Goal: Information Seeking & Learning: Learn about a topic

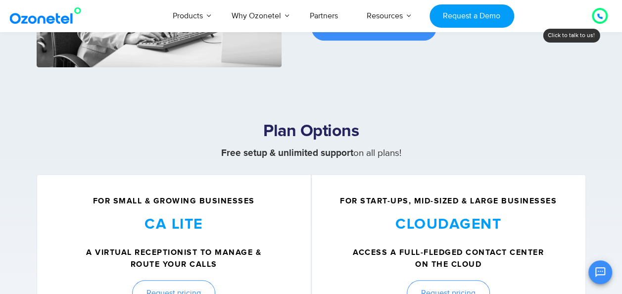
scroll to position [200, 0]
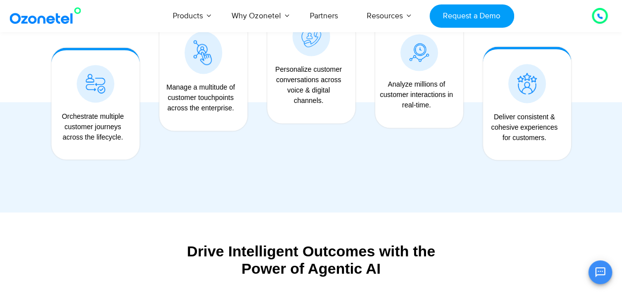
scroll to position [816, 0]
click at [598, 15] on icon at bounding box center [599, 16] width 5 height 5
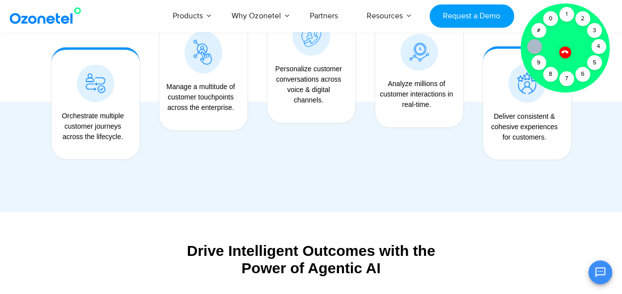
click at [594, 109] on div at bounding box center [311, 57] width 622 height 308
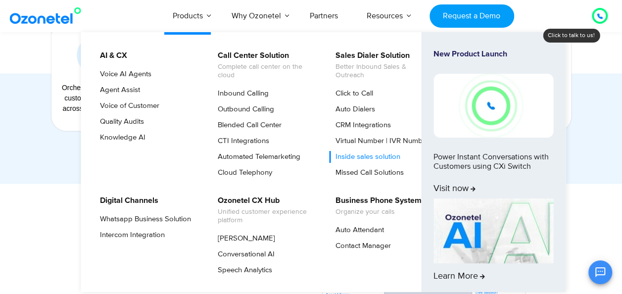
scroll to position [844, 0]
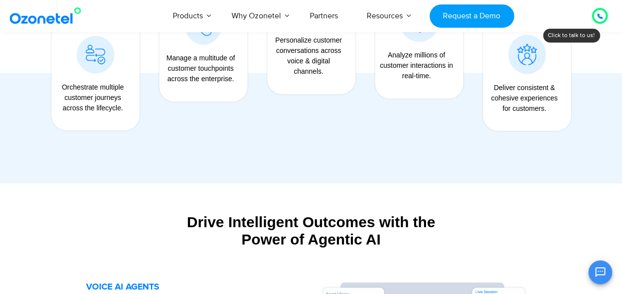
click at [596, 19] on div at bounding box center [600, 16] width 12 height 12
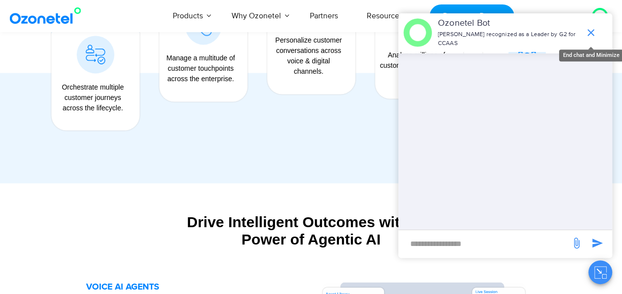
click at [598, 35] on span "end chat or minimize" at bounding box center [591, 33] width 20 height 20
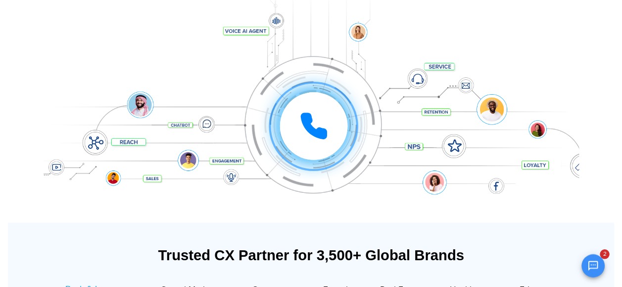
scroll to position [0, 0]
